Goal: Navigation & Orientation: Find specific page/section

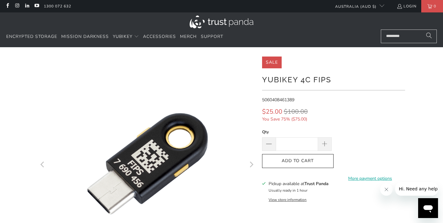
drag, startPoint x: 384, startPoint y: 108, endPoint x: 362, endPoint y: 88, distance: 29.7
click at [362, 88] on div "**********" at bounding box center [333, 198] width 143 height 283
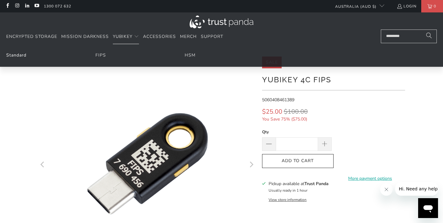
click at [12, 58] on link "Standard" at bounding box center [16, 55] width 20 height 6
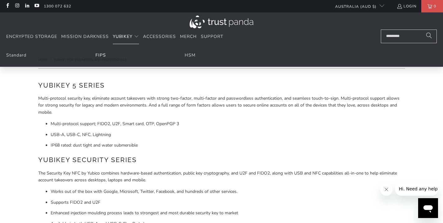
click at [102, 54] on link "FIPS" at bounding box center [100, 55] width 11 height 6
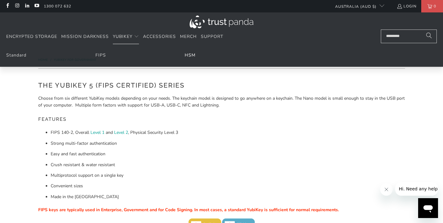
click at [185, 55] on link "HSM" at bounding box center [190, 55] width 11 height 6
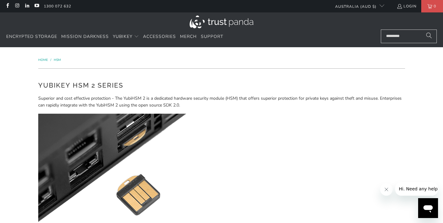
click at [230, 21] on img at bounding box center [222, 22] width 64 height 13
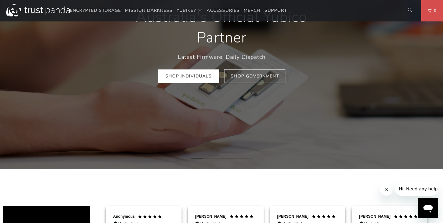
scroll to position [90, 0]
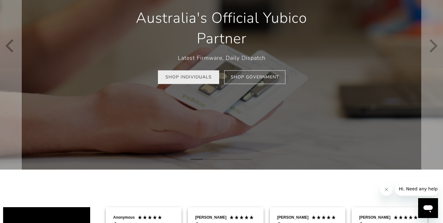
click at [195, 80] on link "Shop Individuals" at bounding box center [188, 77] width 61 height 14
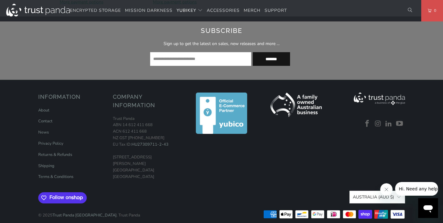
scroll to position [834, 0]
